Goal: Use online tool/utility: Utilize a website feature to perform a specific function

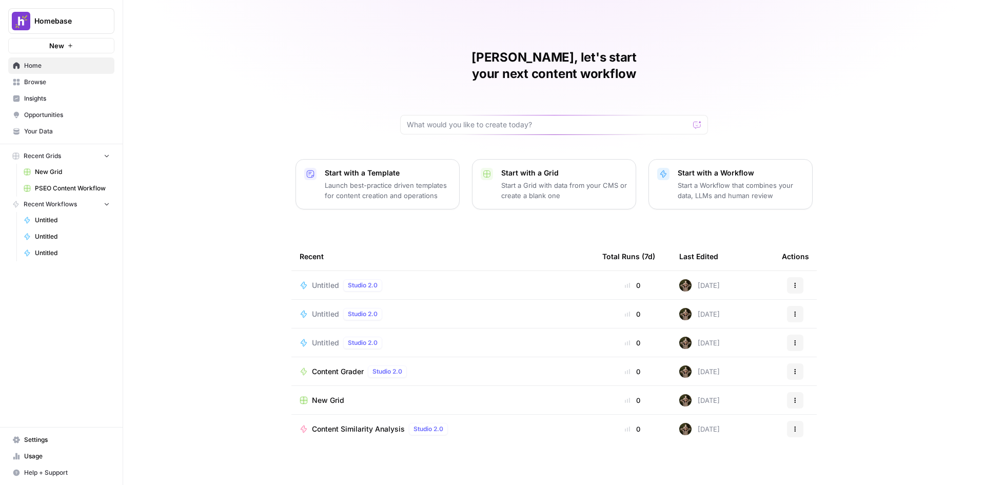
click at [515, 279] on div "Untitled Studio 2.0" at bounding box center [443, 285] width 286 height 12
click at [515, 263] on div "Nick, let's start your next content workflow Start with a Template Launch best-…" at bounding box center [554, 242] width 862 height 485
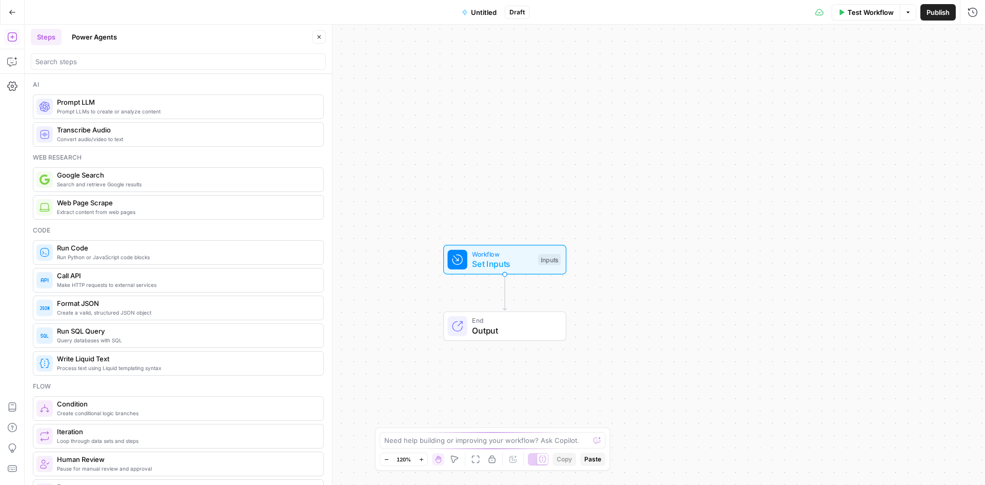
click at [101, 36] on button "Power Agents" at bounding box center [94, 37] width 57 height 16
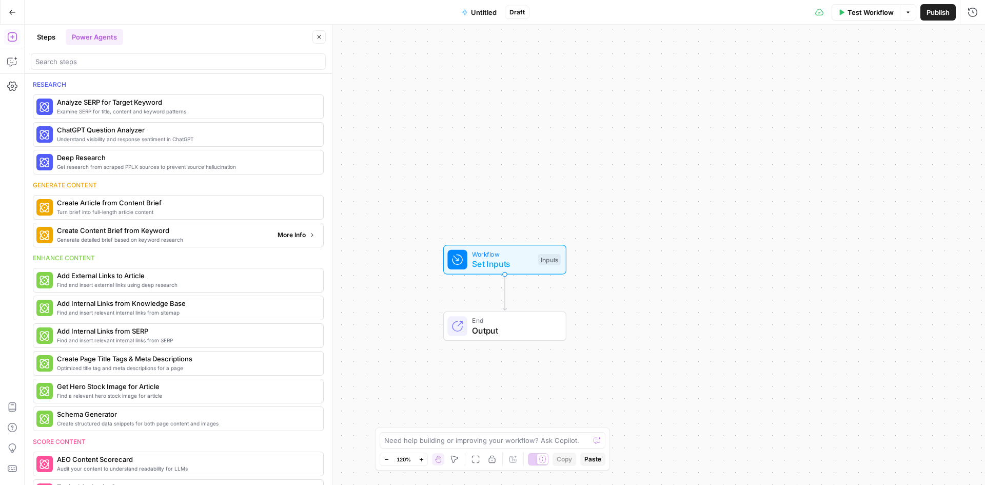
click at [170, 235] on span "Create Content Brief from Keyword" at bounding box center [163, 230] width 212 height 10
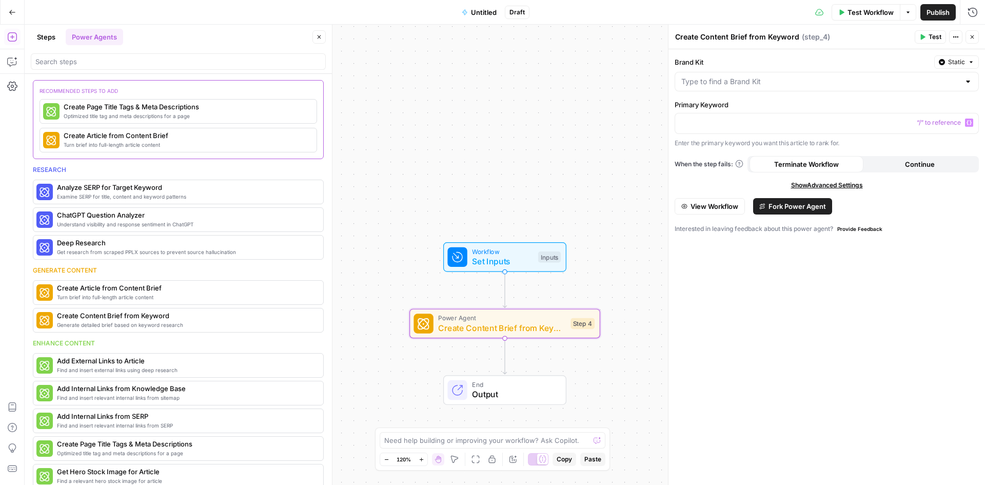
click at [760, 74] on div at bounding box center [827, 82] width 304 height 20
click at [642, 115] on div "Workflow Set Inputs Inputs Power Agent Create Content Brief from Keyword Step 4…" at bounding box center [505, 255] width 961 height 460
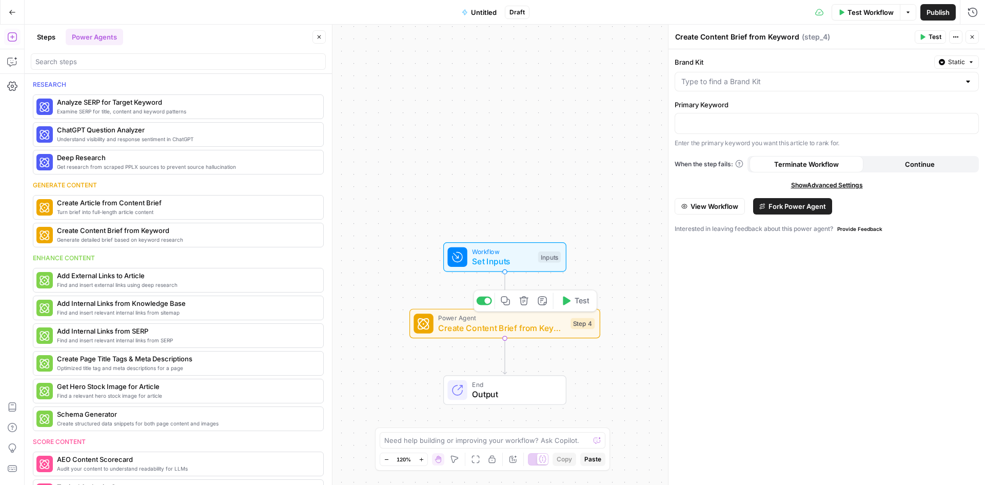
click at [510, 324] on span "Create Content Brief from Keyword" at bounding box center [501, 328] width 127 height 12
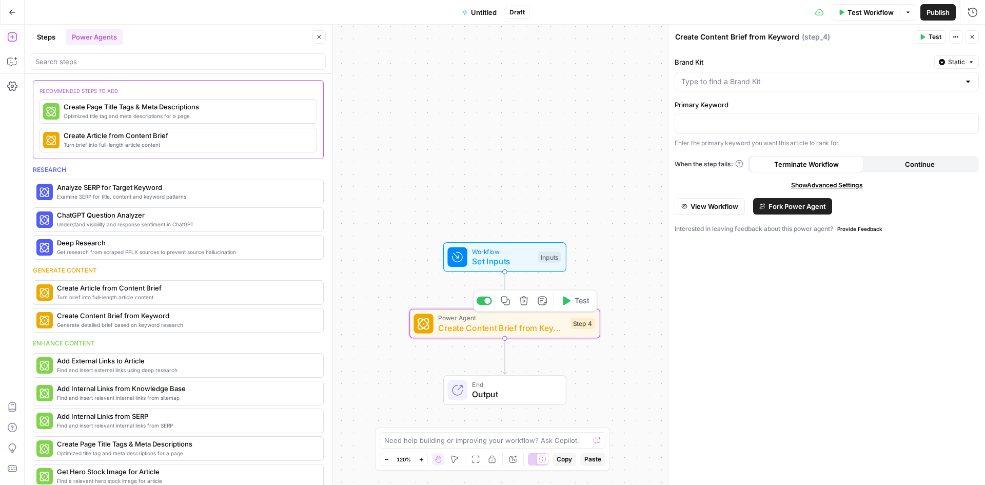
click at [508, 327] on span "Create Content Brief from Keyword" at bounding box center [501, 328] width 127 height 12
click at [819, 205] on span "Fork Power Agent" at bounding box center [797, 206] width 57 height 10
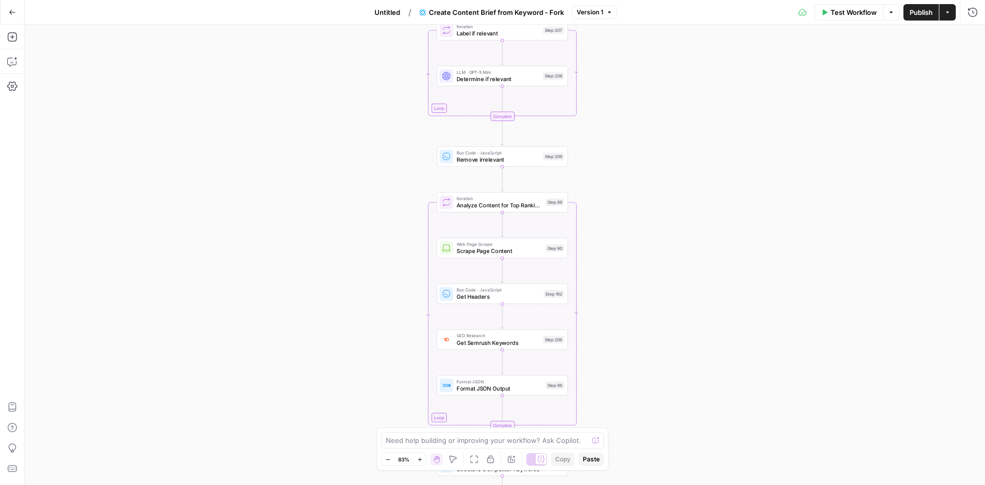
drag, startPoint x: 581, startPoint y: 282, endPoint x: 602, endPoint y: 413, distance: 132.5
click at [602, 413] on div "Workflow Set Inputs Inputs Google Search Perform Google Search Step 51 Loop Ite…" at bounding box center [505, 255] width 961 height 460
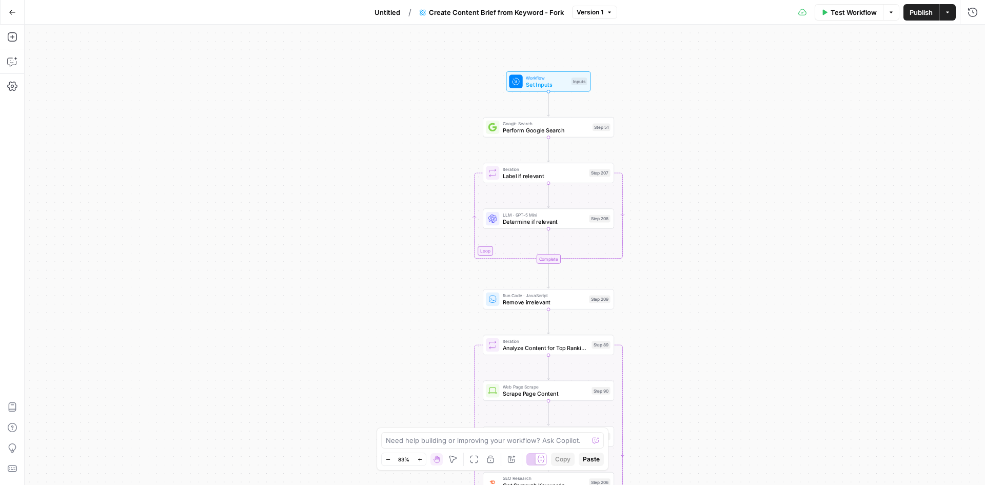
drag, startPoint x: 626, startPoint y: 123, endPoint x: 673, endPoint y: 252, distance: 137.7
click at [673, 252] on div "Workflow Set Inputs Inputs Google Search Perform Google Search Step 51 Loop Ite…" at bounding box center [505, 255] width 961 height 460
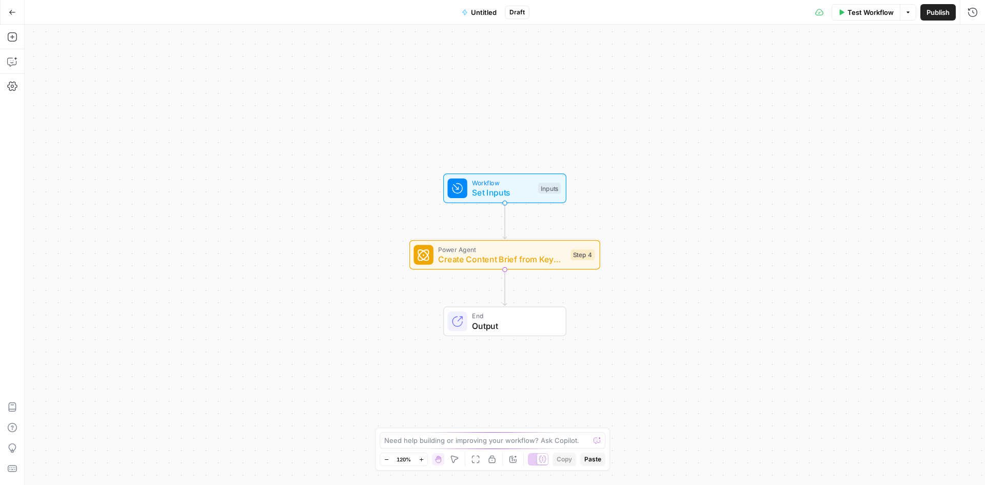
click at [496, 191] on span "Set Inputs" at bounding box center [502, 192] width 61 height 12
click at [822, 42] on div "Inputs" at bounding box center [819, 37] width 288 height 10
click at [829, 71] on button "Add Field" at bounding box center [818, 70] width 283 height 16
click at [469, 260] on span "Create Content Brief from Keyword - Fork" at bounding box center [501, 259] width 127 height 12
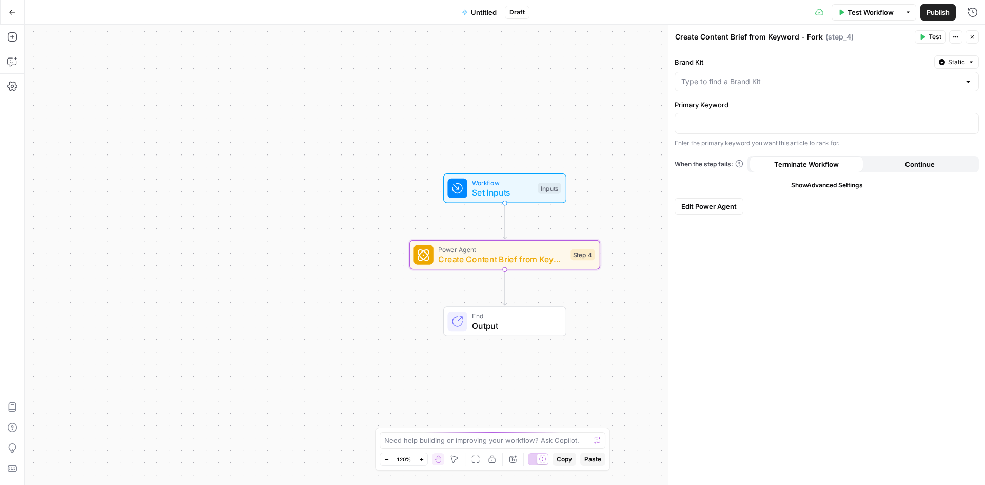
click at [760, 87] on div at bounding box center [827, 82] width 304 height 20
click at [734, 150] on span "Homebase PSEO" at bounding box center [825, 154] width 283 height 10
type input "Homebase PSEO"
click at [738, 124] on p at bounding box center [826, 123] width 291 height 10
click at [755, 79] on input "Brand Kit" at bounding box center [820, 81] width 279 height 10
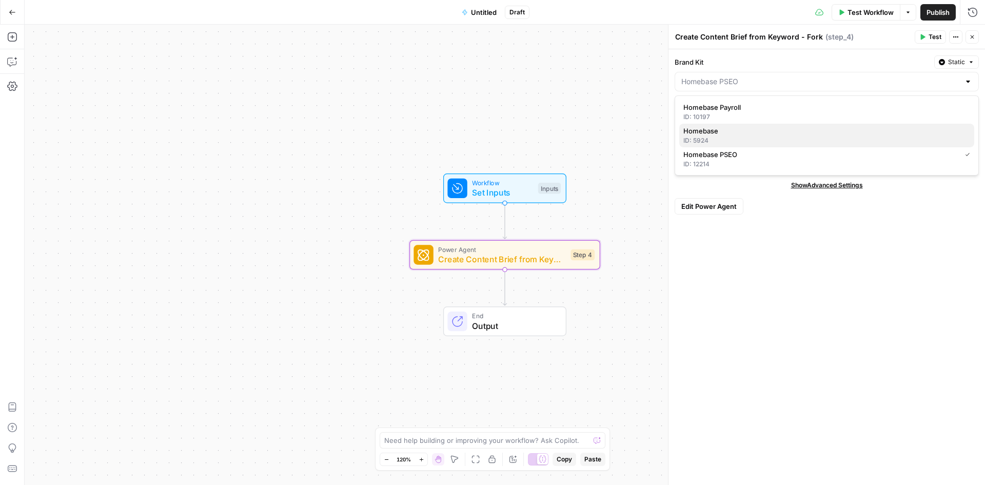
click at [737, 129] on span "Homebase" at bounding box center [825, 131] width 283 height 10
type input "Homebase"
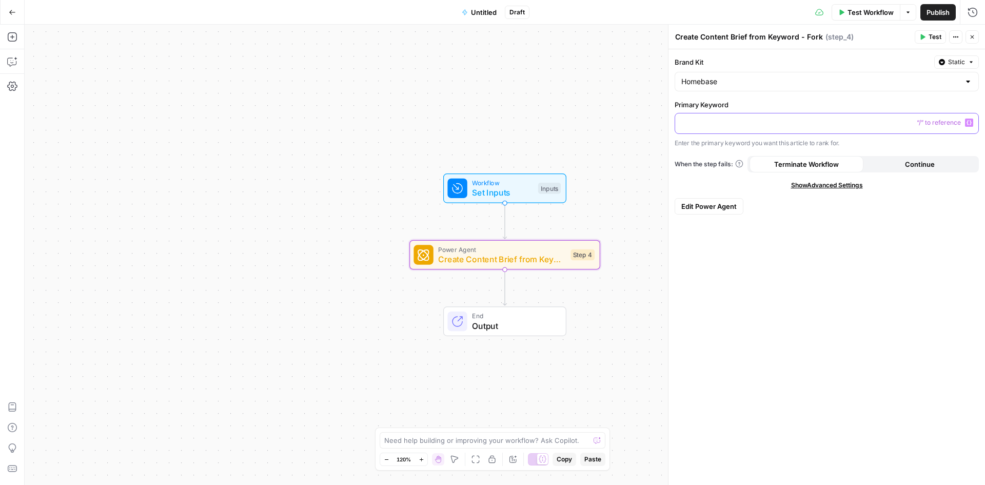
click at [737, 129] on div at bounding box center [826, 123] width 303 height 20
click at [867, 13] on span "Test Workflow" at bounding box center [871, 12] width 46 height 10
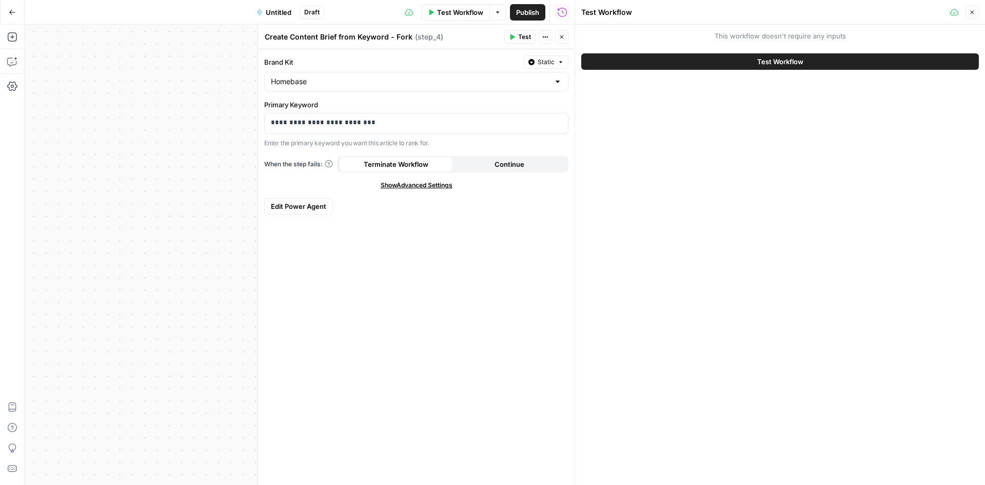
click at [798, 66] on span "Test Workflow" at bounding box center [780, 61] width 46 height 10
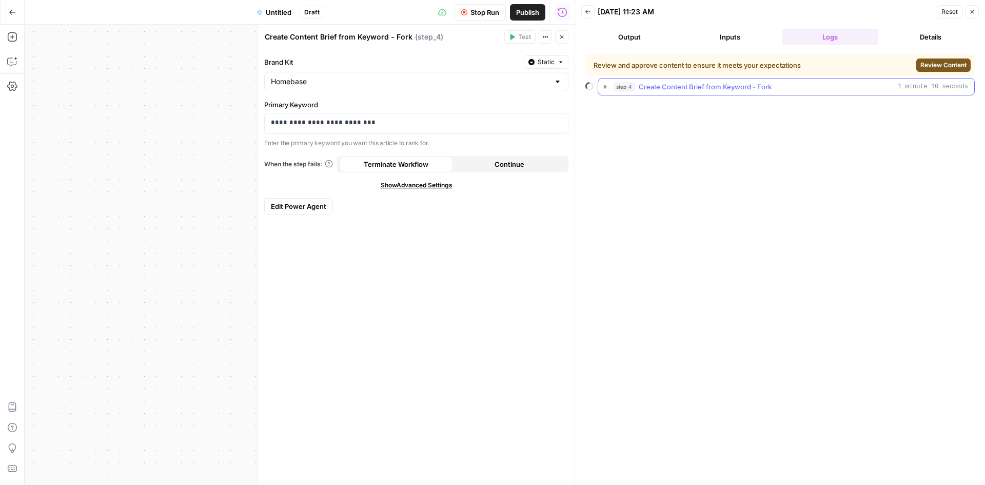
click at [602, 87] on icon "button" at bounding box center [605, 87] width 8 height 8
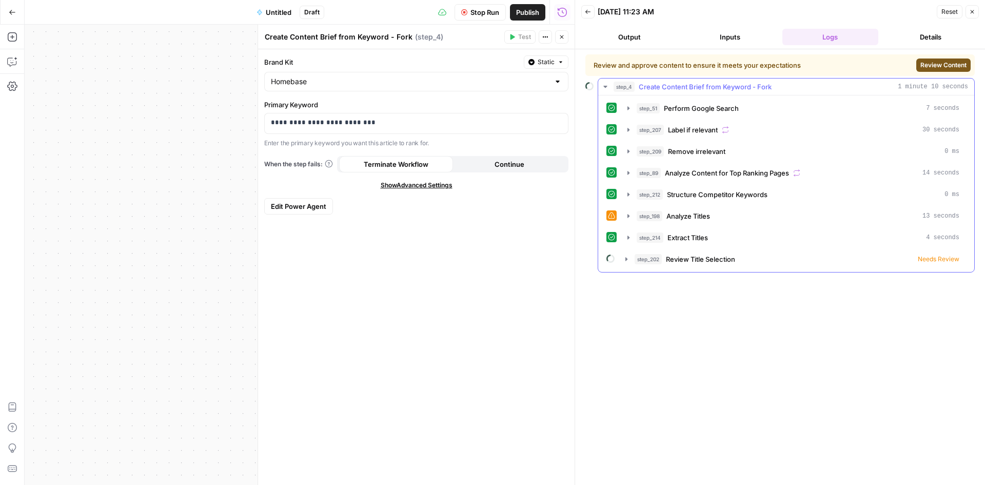
click at [606, 87] on icon "button" at bounding box center [605, 87] width 4 height 2
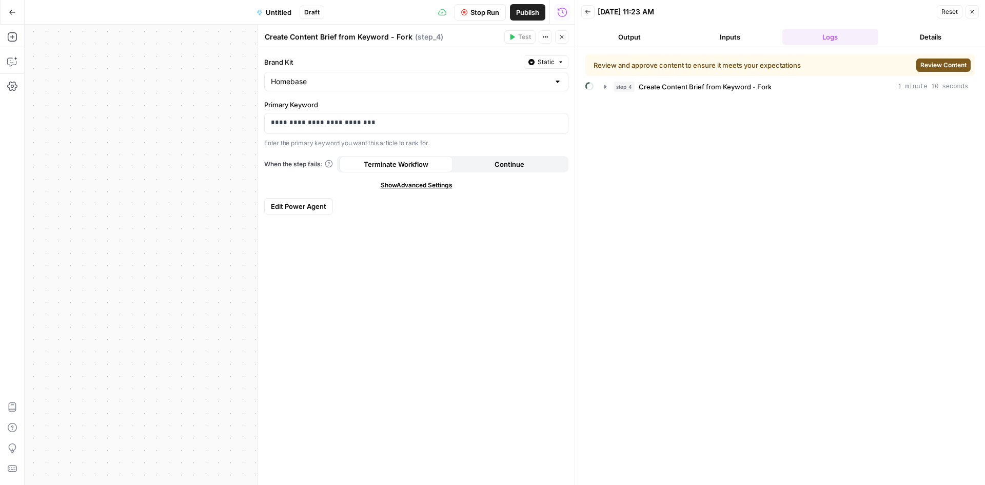
click at [932, 68] on span "Review Content" at bounding box center [944, 65] width 46 height 9
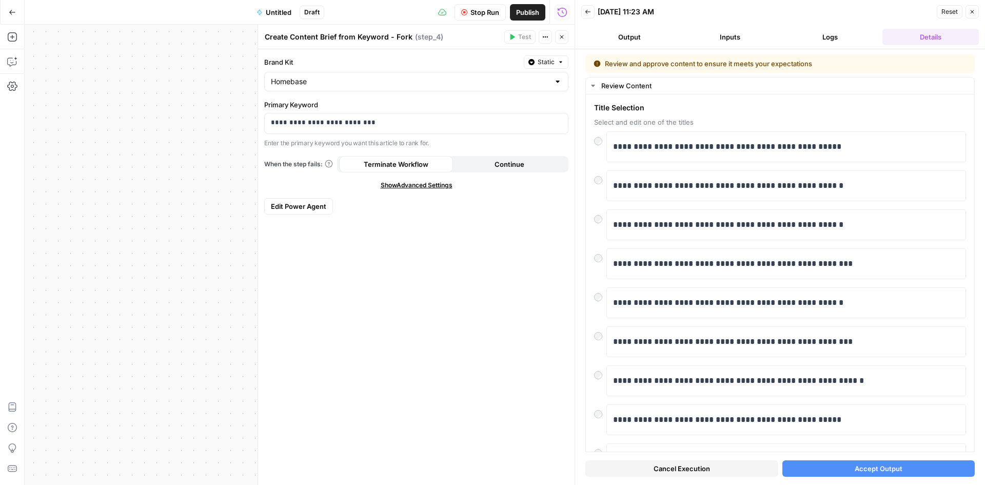
click at [863, 469] on span "Accept Output" at bounding box center [879, 468] width 48 height 10
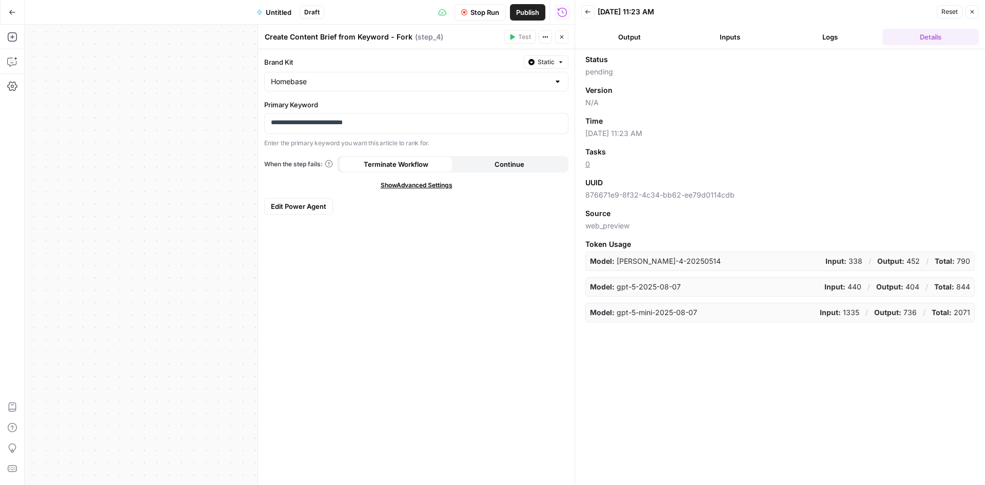
click at [621, 40] on button "Output" at bounding box center [629, 37] width 96 height 16
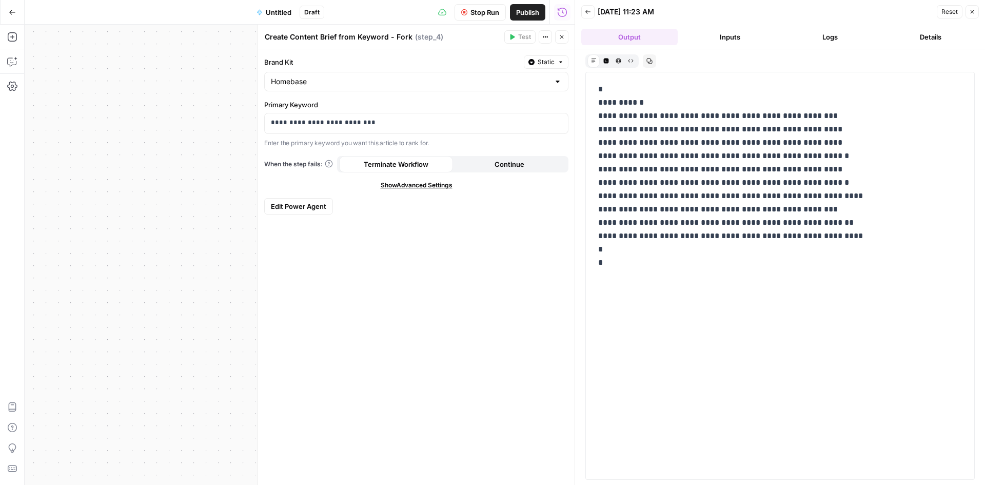
click at [731, 34] on button "Inputs" at bounding box center [730, 37] width 96 height 16
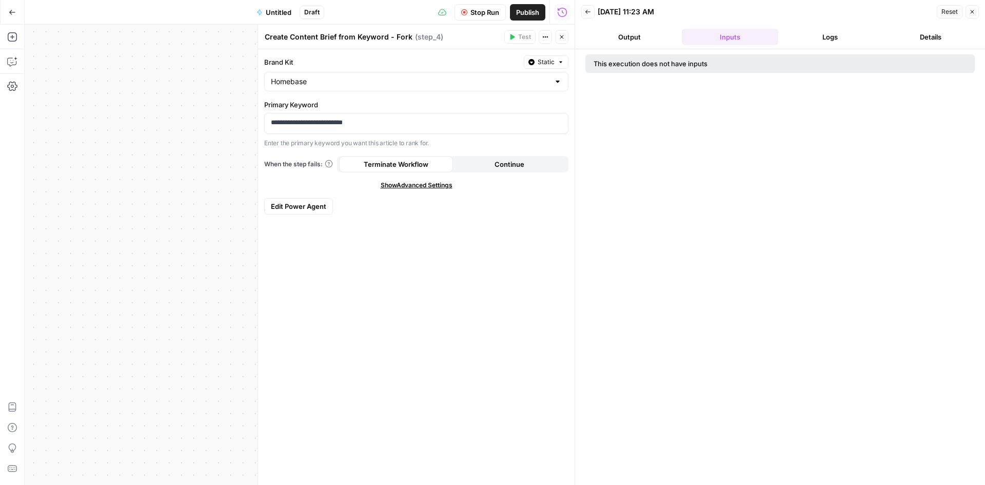
click at [817, 30] on button "Logs" at bounding box center [831, 37] width 96 height 16
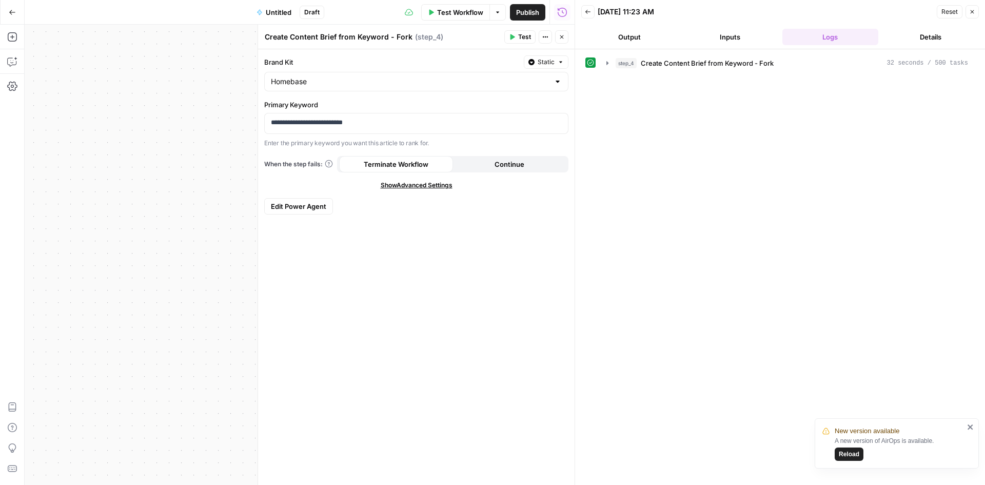
click at [970, 424] on icon "close" at bounding box center [970, 427] width 7 height 8
click at [635, 36] on button "Output" at bounding box center [629, 37] width 96 height 16
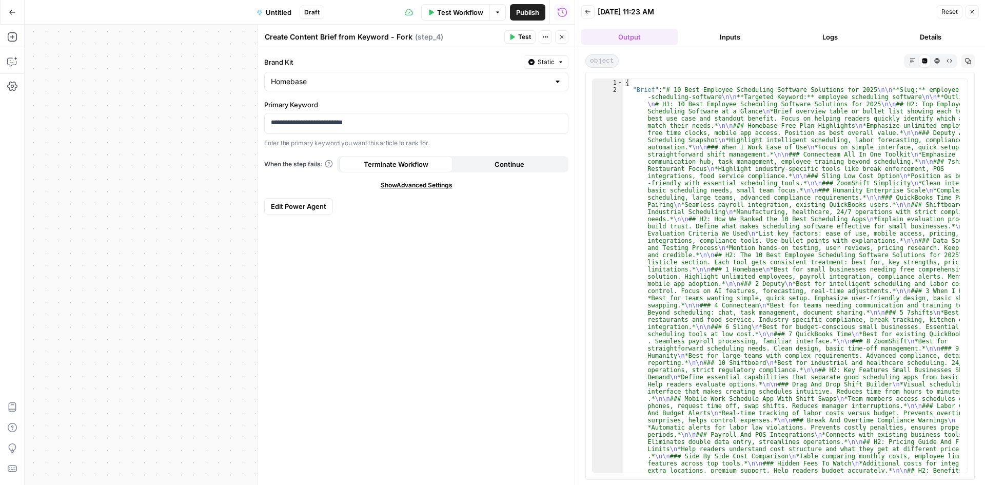
click at [914, 61] on icon "button" at bounding box center [913, 61] width 6 height 6
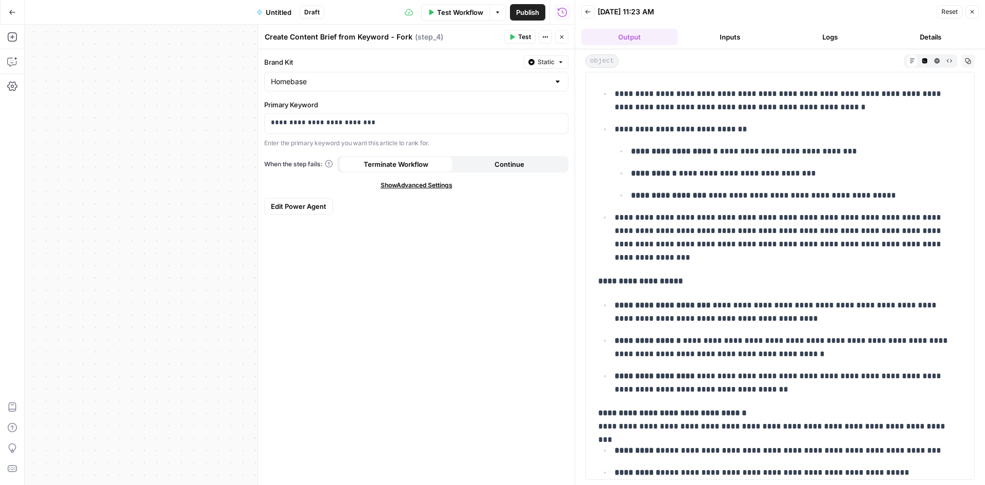
scroll to position [17025, 0]
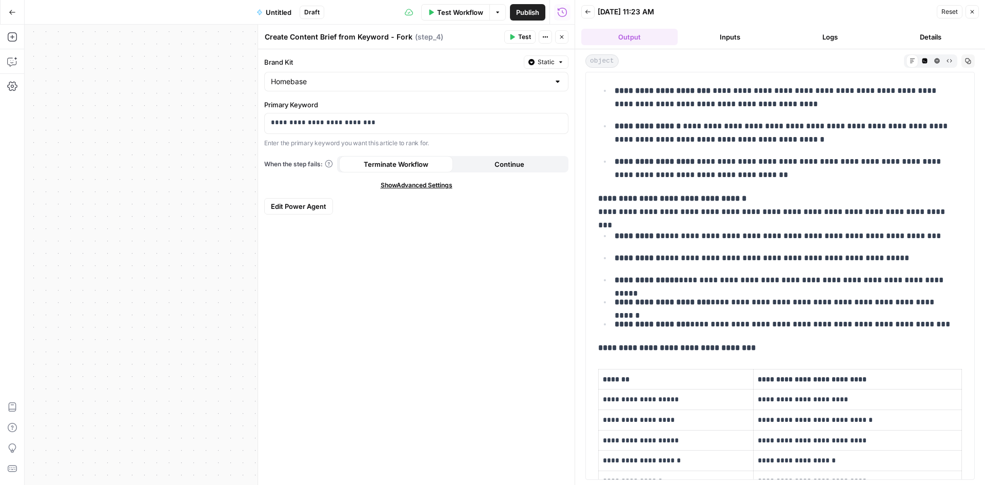
click at [165, 128] on div "Workflow Set Inputs Inputs Power Agent Create Content Brief from Keyword - Fork…" at bounding box center [300, 255] width 550 height 460
click at [563, 38] on icon "button" at bounding box center [562, 37] width 4 height 4
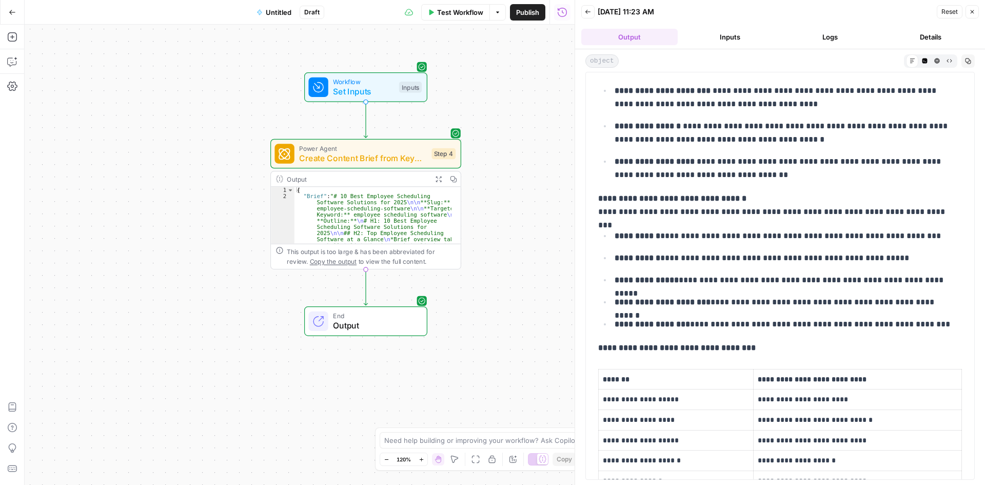
drag, startPoint x: 347, startPoint y: 385, endPoint x: 252, endPoint y: 284, distance: 138.3
click at [212, 287] on div "Workflow Set Inputs Inputs Power Agent Create Content Brief from Keyword - Fork…" at bounding box center [300, 255] width 550 height 460
click at [9, 38] on icon "button" at bounding box center [12, 37] width 10 height 10
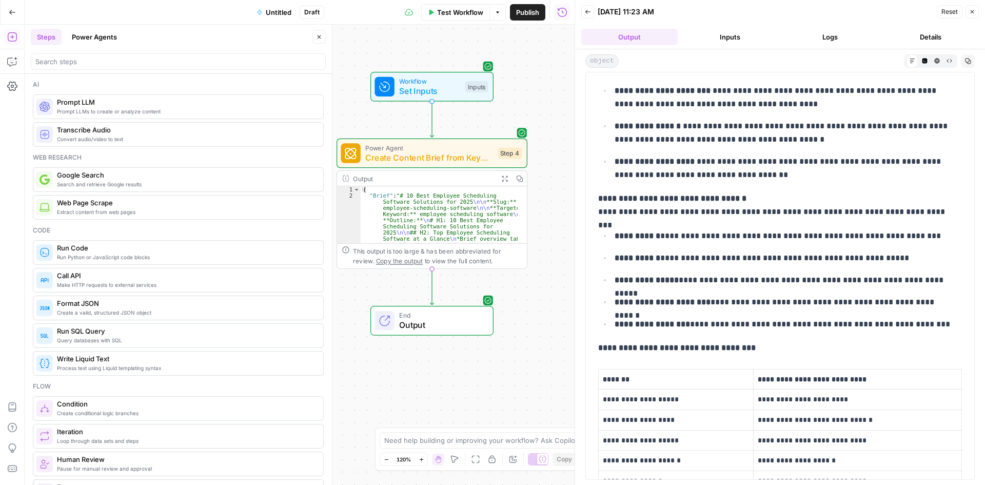
click at [101, 31] on button "Power Agents" at bounding box center [94, 37] width 57 height 16
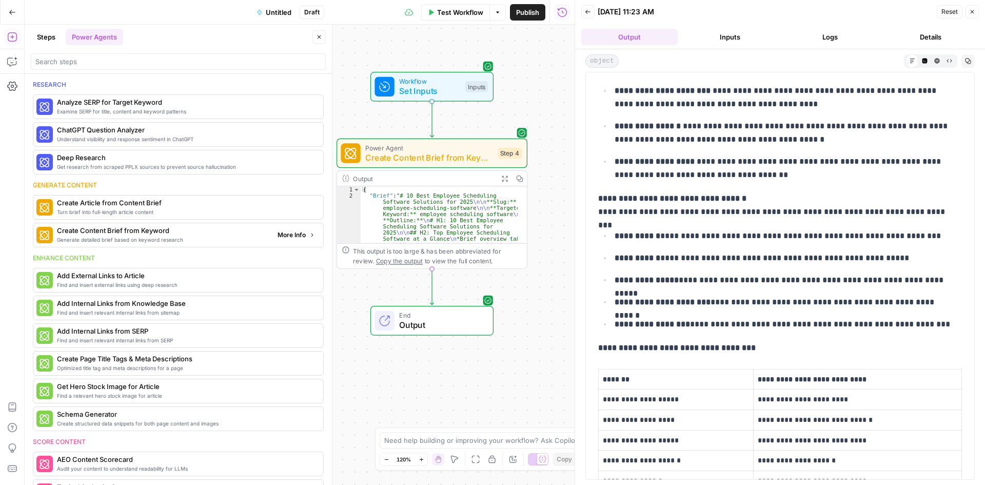
click at [148, 241] on span "Generate detailed brief based on keyword research" at bounding box center [163, 240] width 212 height 8
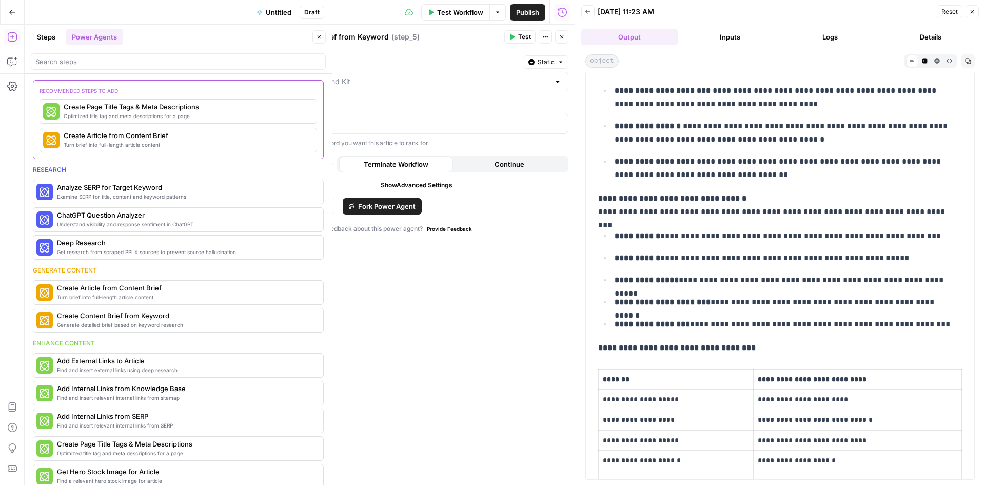
click at [7, 7] on button "Go Back" at bounding box center [12, 12] width 18 height 18
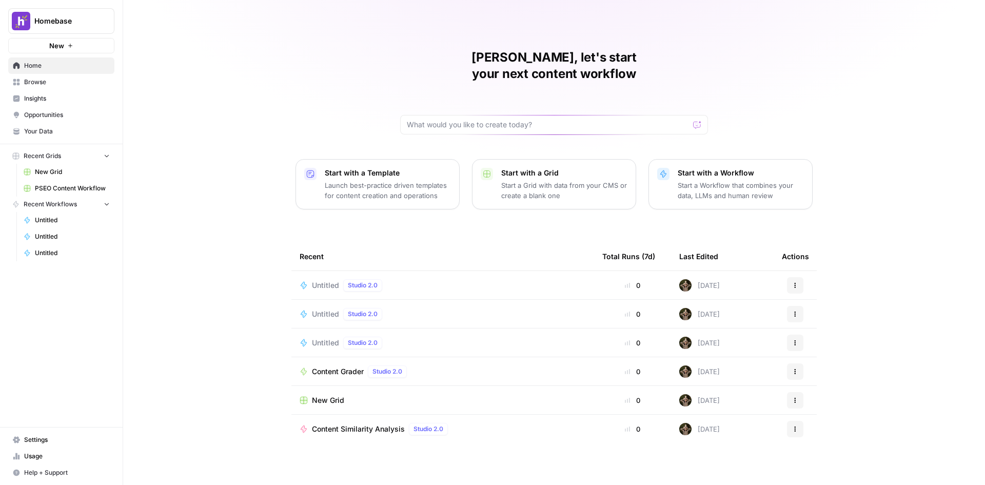
click at [424, 279] on div "Untitled Studio 2.0" at bounding box center [443, 285] width 286 height 12
click at [424, 275] on div "[PERSON_NAME], let's start your next content workflow Start with a Template Lau…" at bounding box center [554, 242] width 862 height 485
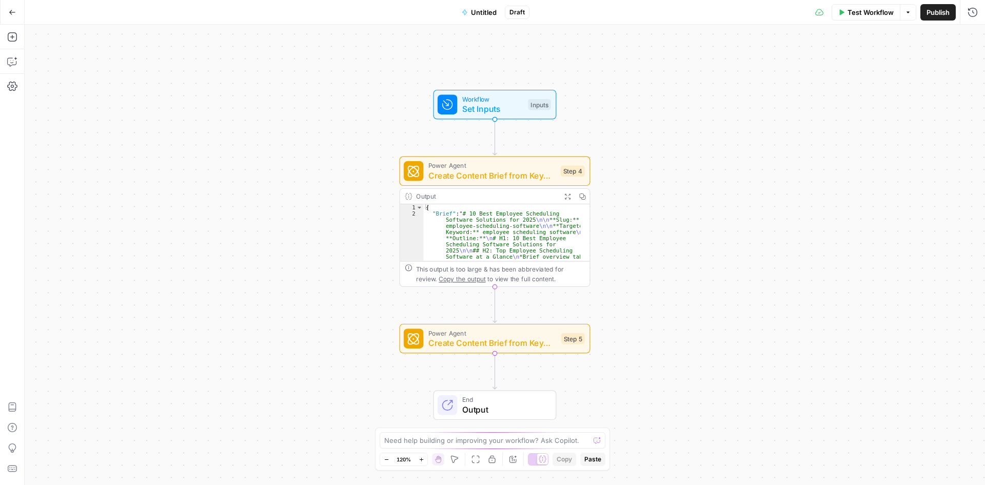
click at [550, 353] on div "Power Agent Create Content Brief from Keyword Step 5 Copy step Delete step Add …" at bounding box center [495, 339] width 191 height 30
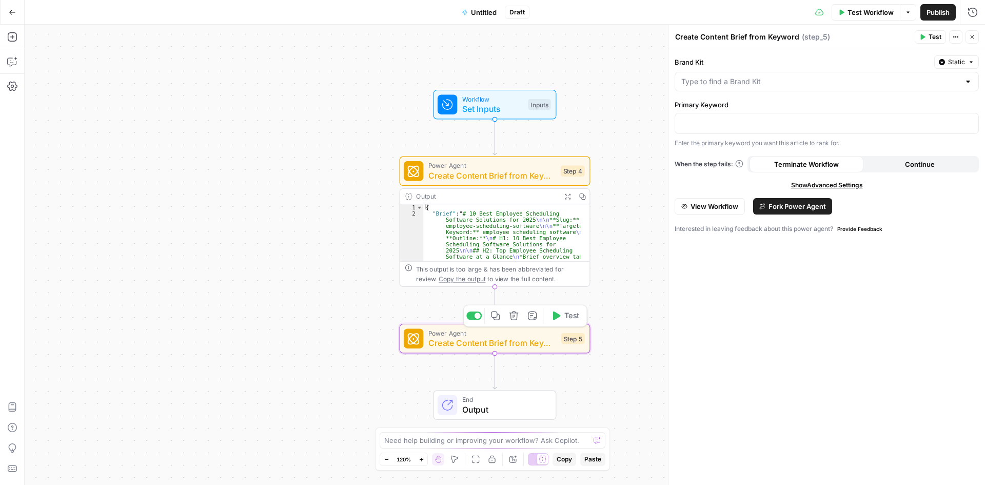
click at [515, 316] on icon "button" at bounding box center [514, 315] width 9 height 9
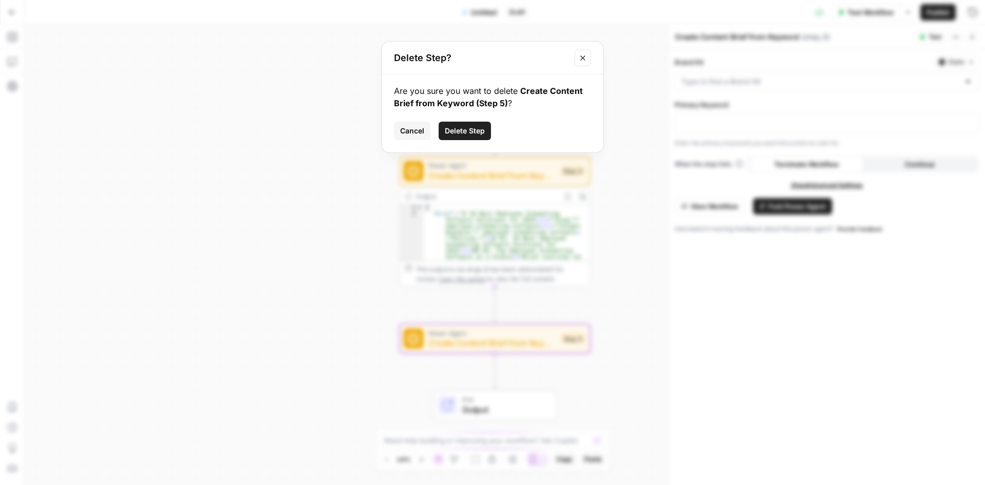
click at [466, 127] on span "Delete Step" at bounding box center [465, 131] width 40 height 10
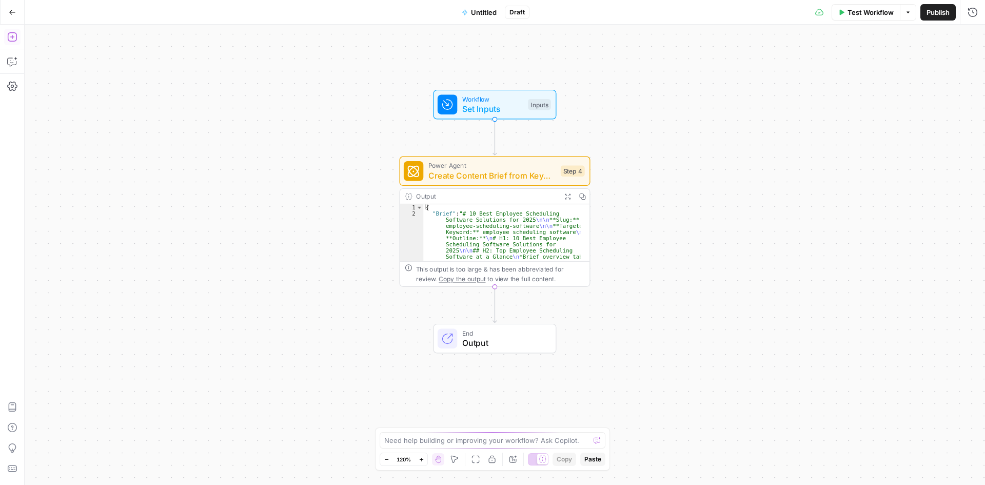
click at [16, 38] on icon "button" at bounding box center [12, 37] width 10 height 10
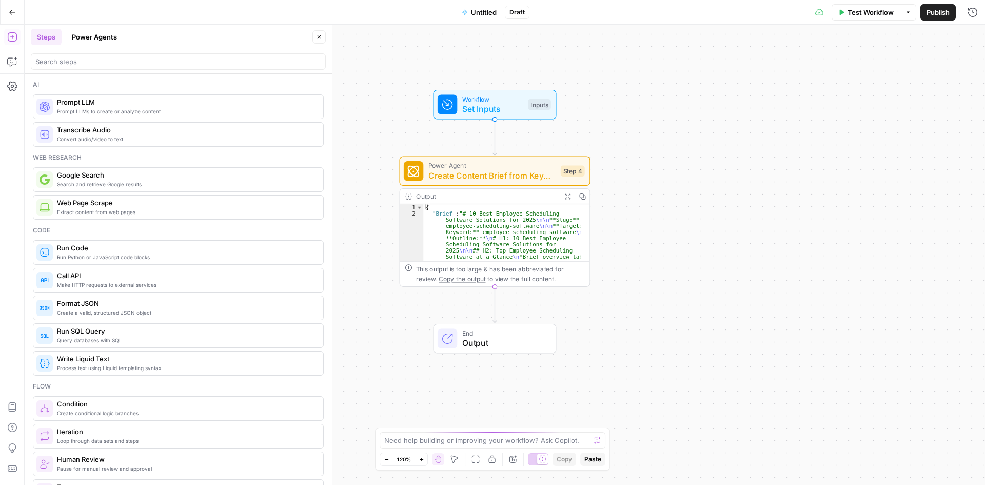
click at [95, 38] on button "Power Agents" at bounding box center [94, 37] width 57 height 16
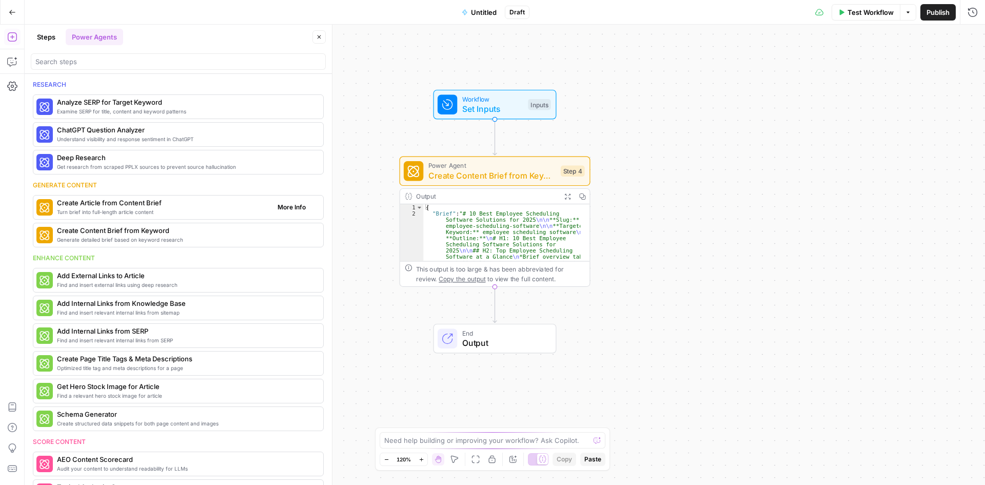
click at [178, 213] on span "Turn brief into full-length article content" at bounding box center [163, 212] width 212 height 8
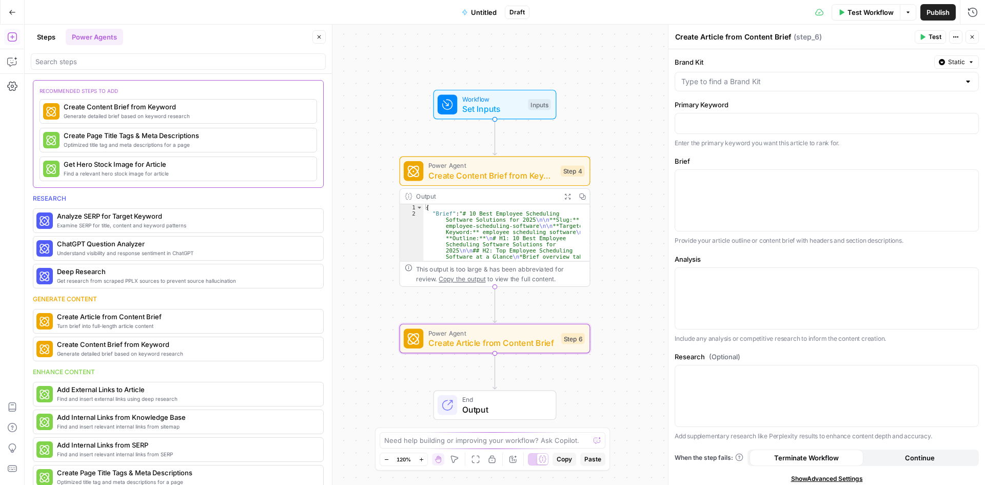
click at [721, 74] on div at bounding box center [827, 82] width 304 height 20
click at [720, 130] on span "Homebase" at bounding box center [821, 131] width 275 height 10
type input "Homebase"
click at [728, 121] on p at bounding box center [826, 123] width 291 height 10
click at [739, 178] on p at bounding box center [826, 179] width 291 height 10
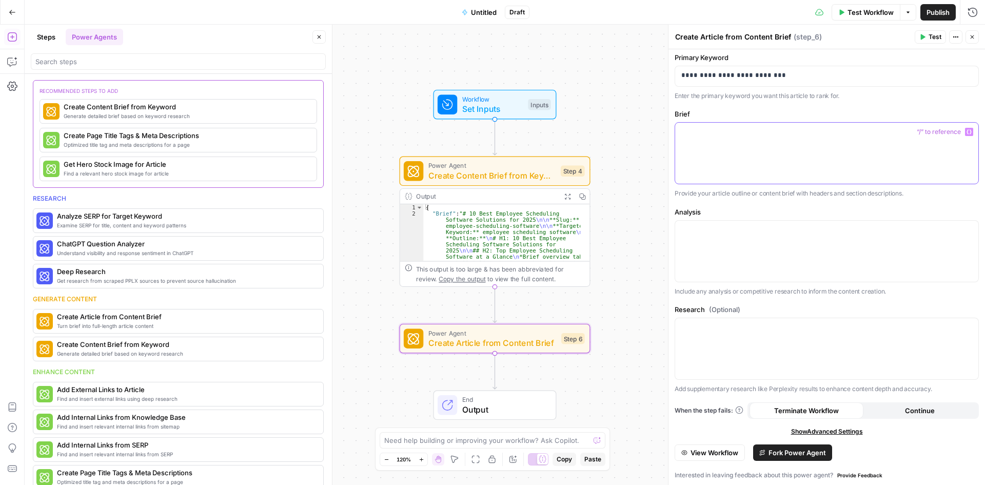
scroll to position [50, 0]
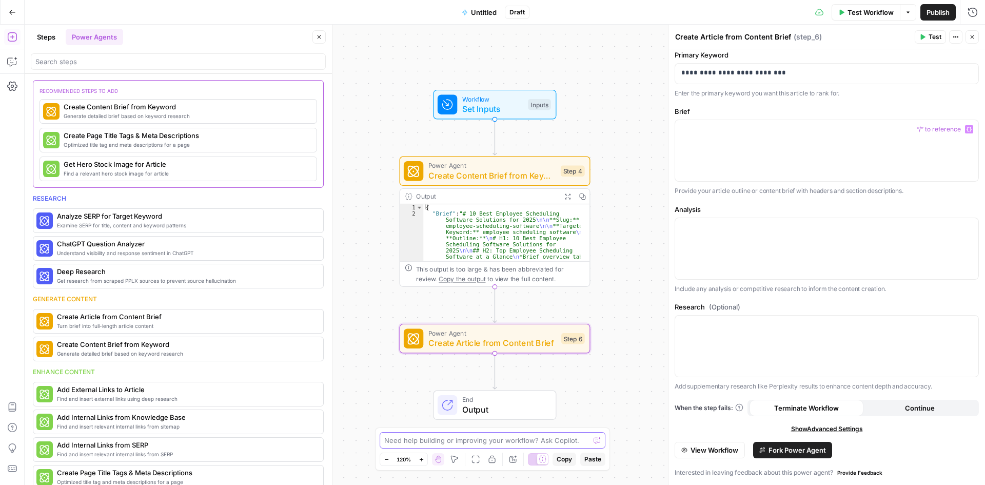
click at [452, 436] on textarea at bounding box center [486, 440] width 205 height 10
type textarea "can you connect step 6 power agent to step 4"
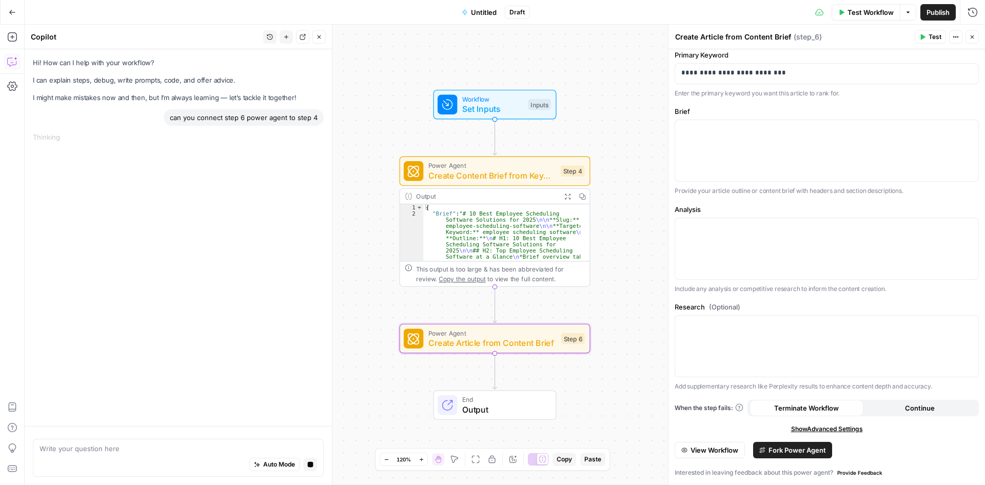
click at [978, 36] on button "Close" at bounding box center [972, 36] width 13 height 13
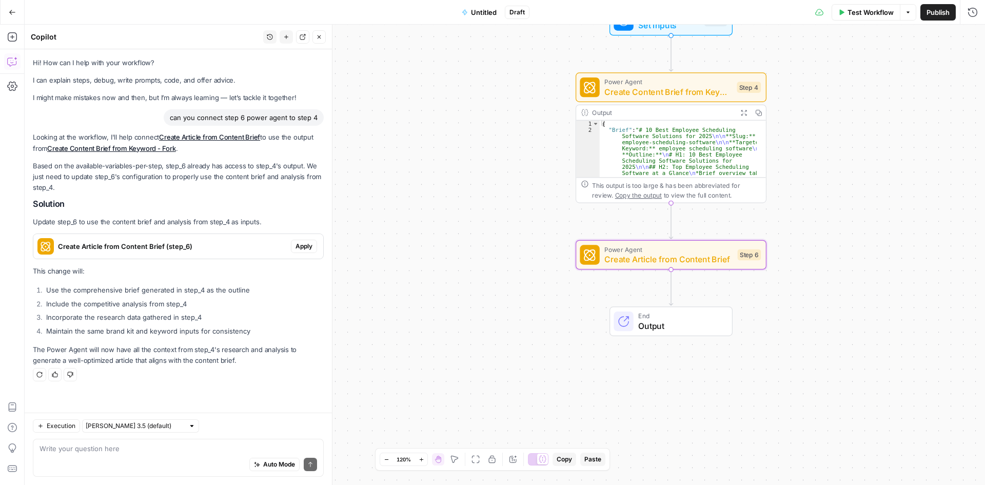
click at [299, 247] on span "Apply" at bounding box center [304, 246] width 17 height 9
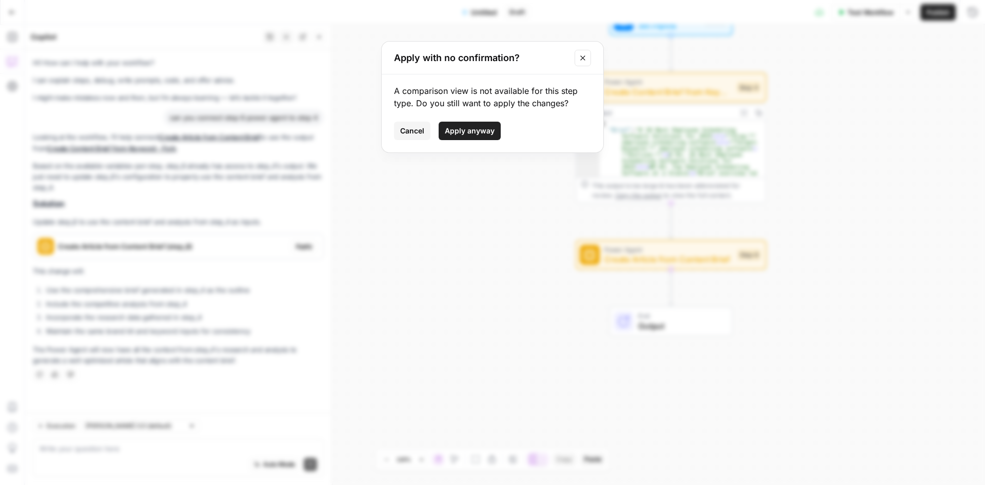
click at [481, 124] on button "Apply anyway" at bounding box center [470, 131] width 62 height 18
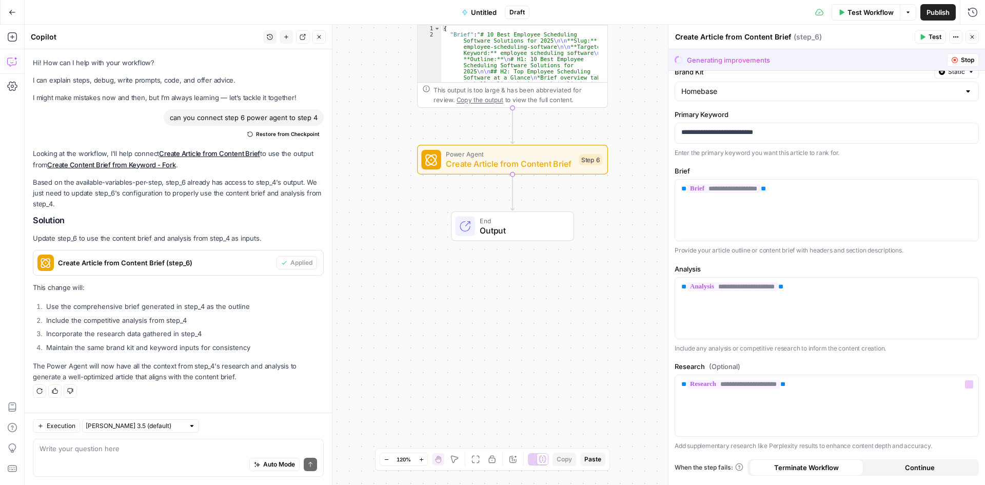
scroll to position [0, 0]
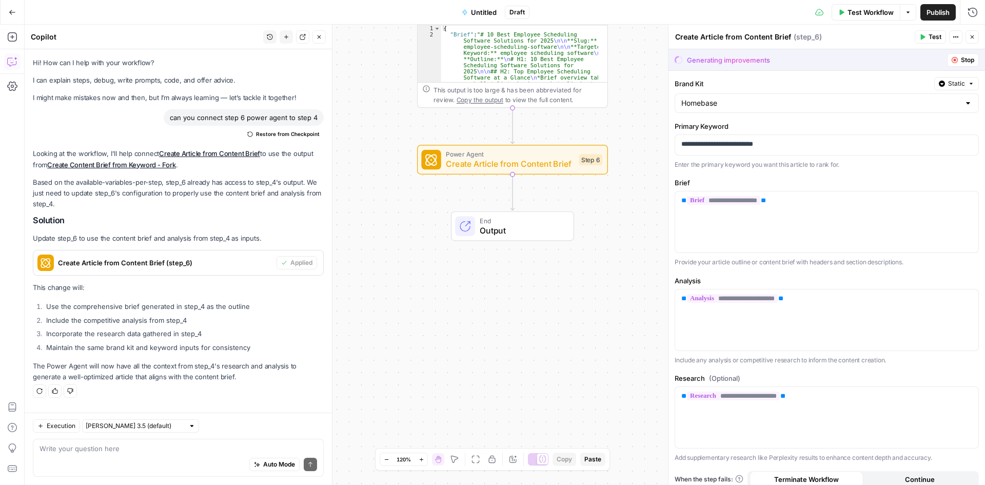
click at [557, 166] on span "Create Article from Content Brief" at bounding box center [510, 164] width 128 height 12
click at [582, 141] on span "Test" at bounding box center [589, 136] width 15 height 11
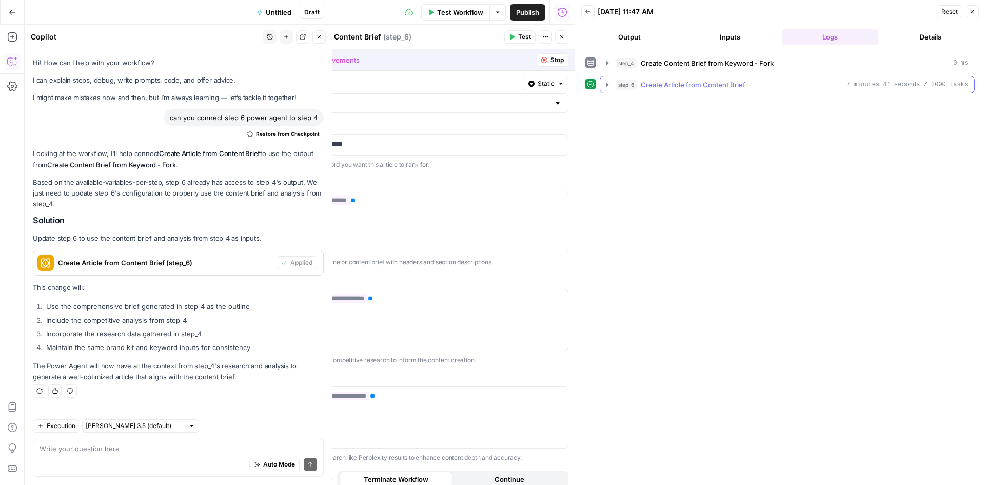
click at [605, 89] on button "step_6 Create Article from Content Brief 7 minutes 41 seconds / 2000 tasks" at bounding box center [787, 84] width 374 height 16
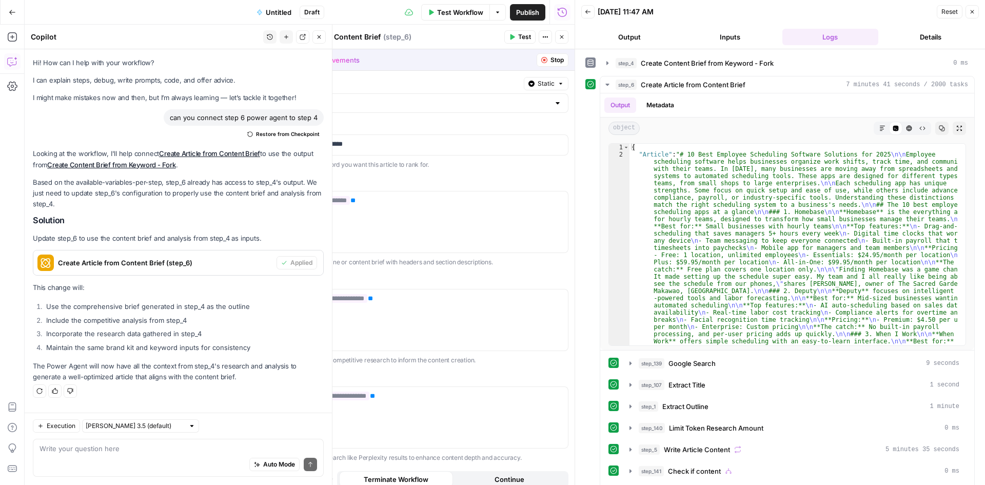
click at [636, 26] on header "Back [DATE] 11:47 AM Reset Close Output Inputs Logs Details" at bounding box center [780, 24] width 410 height 49
click at [639, 30] on button "Output" at bounding box center [629, 37] width 96 height 16
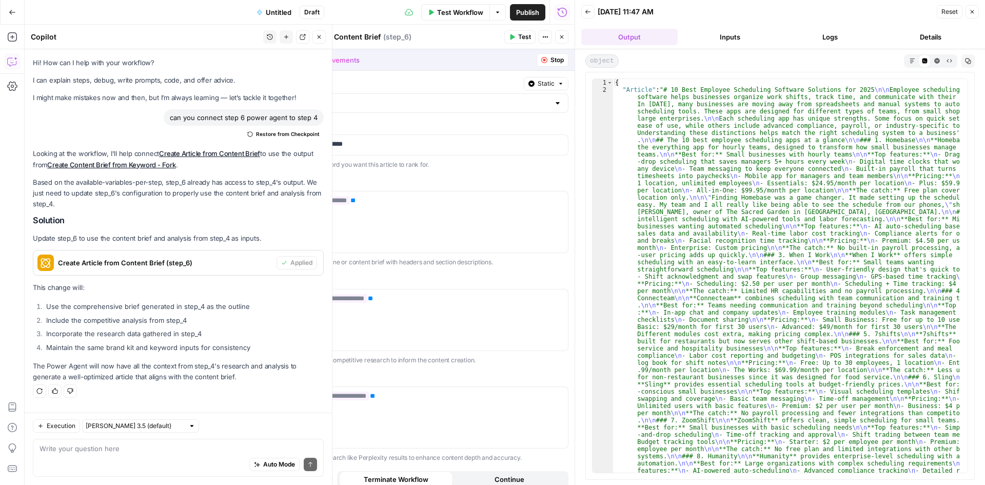
click at [910, 61] on icon "button" at bounding box center [913, 61] width 6 height 6
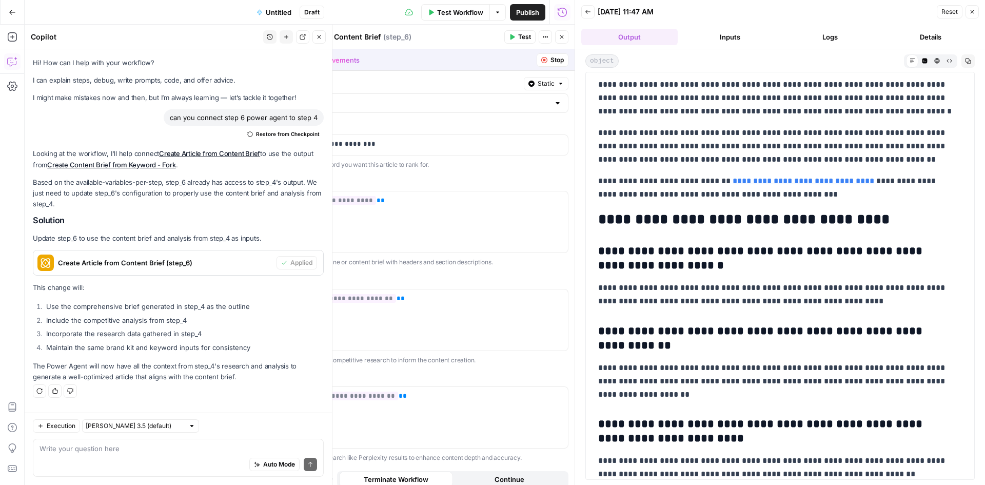
scroll to position [4293, 0]
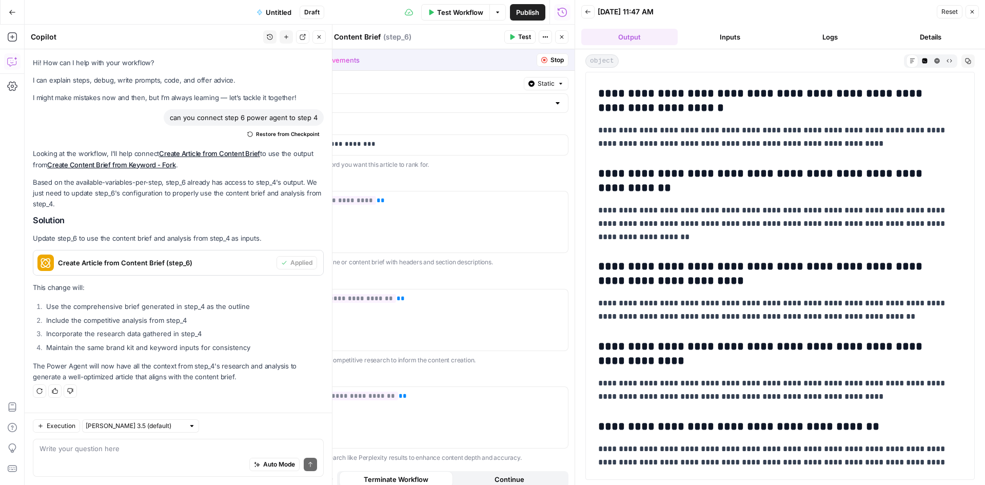
drag, startPoint x: 605, startPoint y: 115, endPoint x: 925, endPoint y: 462, distance: 471.8
copy div "**********"
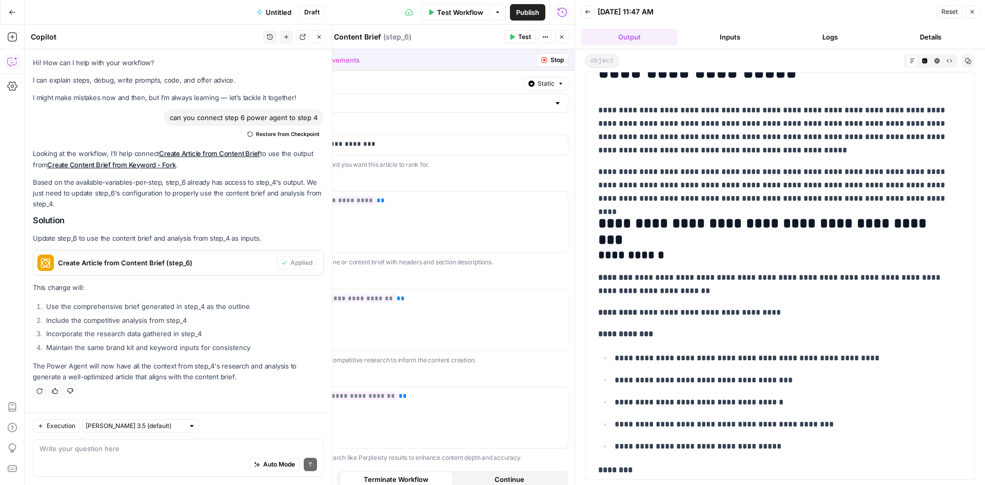
scroll to position [0, 0]
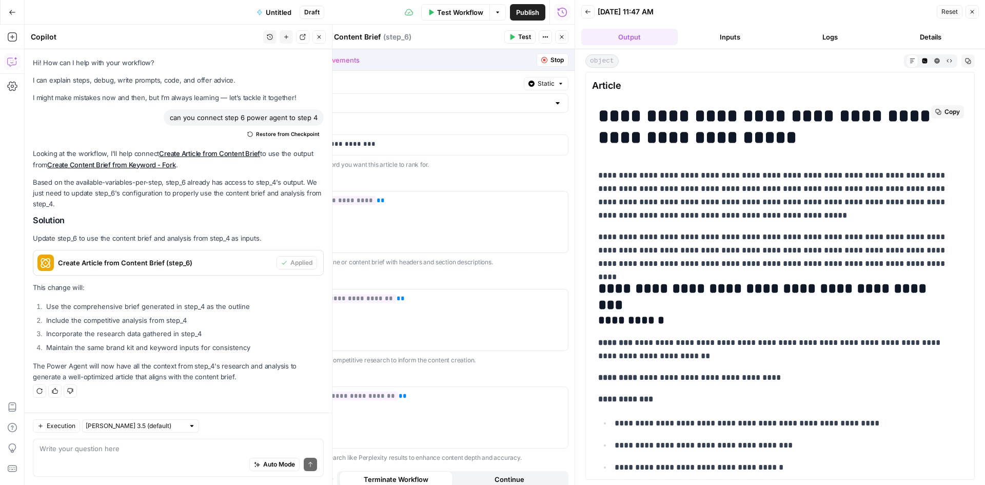
click at [721, 346] on p "**********" at bounding box center [776, 349] width 356 height 27
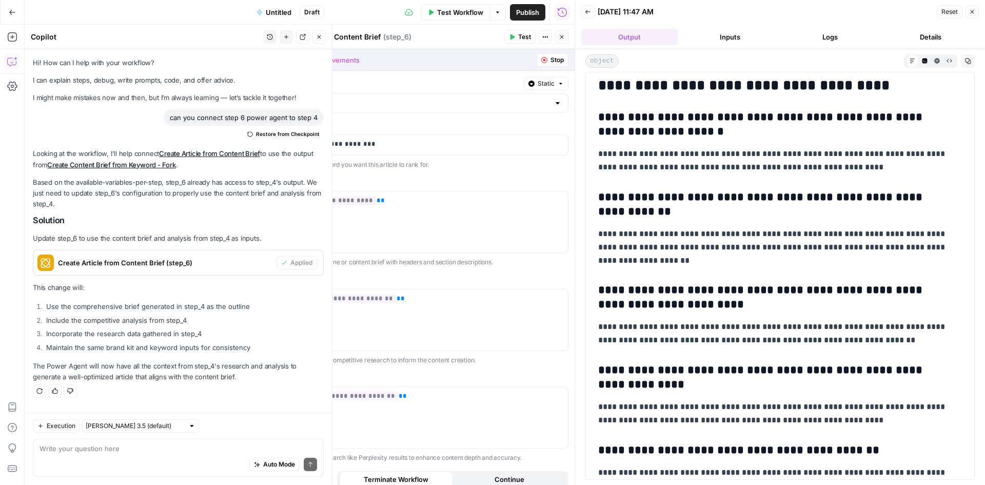
scroll to position [4293, 0]
